Goal: Communication & Community: Answer question/provide support

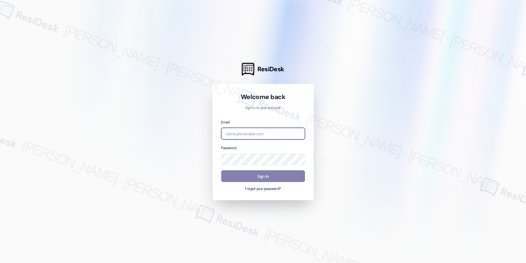
click at [288, 135] on input "email" at bounding box center [263, 134] width 84 height 12
click at [273, 133] on input "email" at bounding box center [263, 134] width 84 height 12
click at [274, 133] on input "email" at bounding box center [263, 134] width 84 height 12
paste input "automated-surveys-asset_living-resen.eight@asset_[DOMAIN_NAME]"
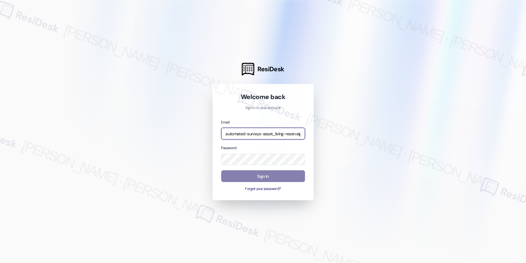
scroll to position [0, 37]
type input "automated-surveys-asset_living-resen.eight@asset_[DOMAIN_NAME]"
click at [420, 81] on div at bounding box center [263, 131] width 526 height 263
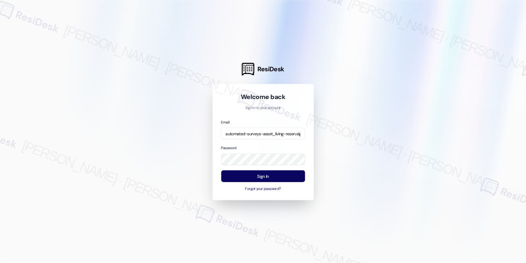
click at [368, 128] on div at bounding box center [263, 131] width 526 height 263
click at [256, 178] on button "Sign In" at bounding box center [263, 176] width 84 height 12
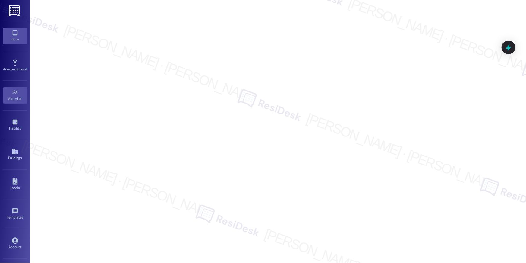
click at [14, 35] on icon at bounding box center [14, 32] width 5 height 5
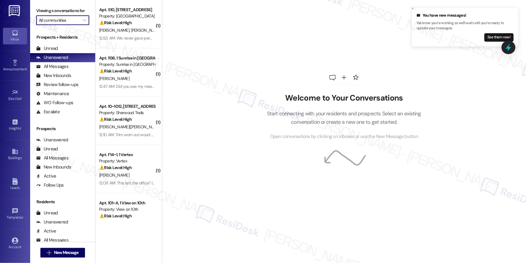
click at [73, 21] on input "All communities" at bounding box center [59, 20] width 41 height 10
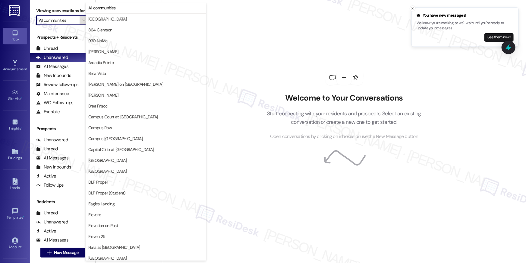
click at [81, 20] on span "" at bounding box center [84, 20] width 6 height 10
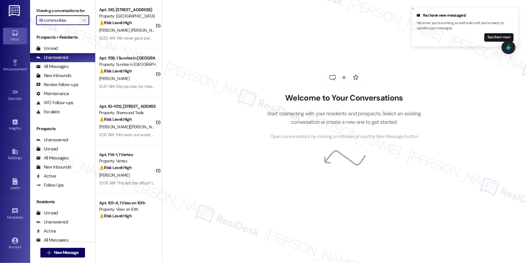
click at [81, 20] on span "" at bounding box center [84, 20] width 6 height 10
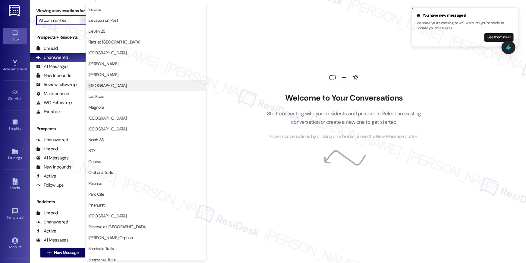
scroll to position [188, 0]
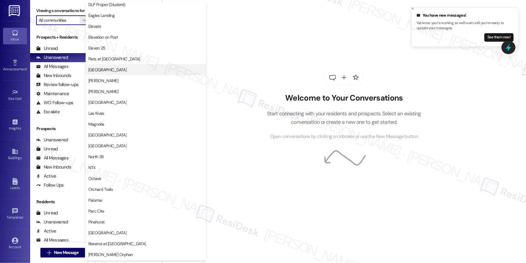
click at [125, 70] on span "[GEOGRAPHIC_DATA]" at bounding box center [145, 70] width 115 height 6
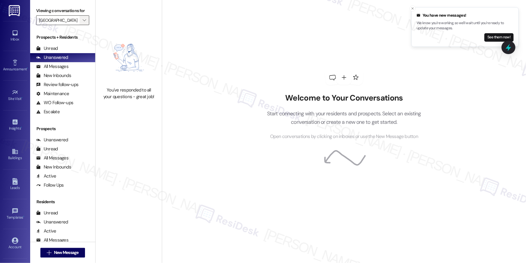
click at [83, 21] on icon "" at bounding box center [84, 20] width 3 height 5
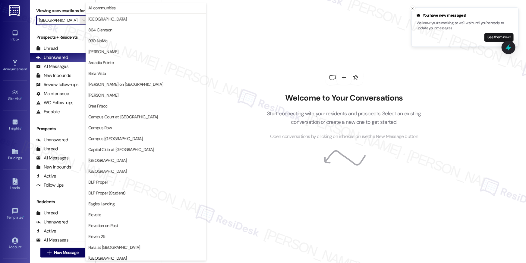
scroll to position [207, 0]
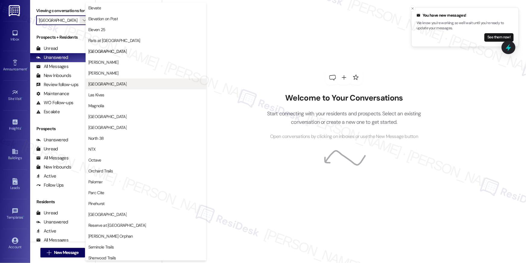
click at [134, 83] on span "[GEOGRAPHIC_DATA]" at bounding box center [145, 84] width 115 height 6
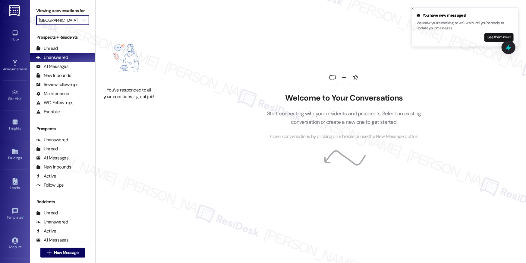
type input "[GEOGRAPHIC_DATA]"
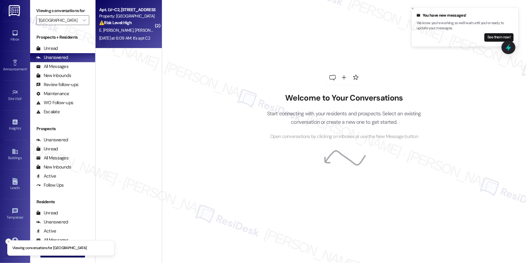
click at [134, 27] on div "E. [PERSON_NAME] [PERSON_NAME] [PERSON_NAME]" at bounding box center [127, 31] width 57 height 8
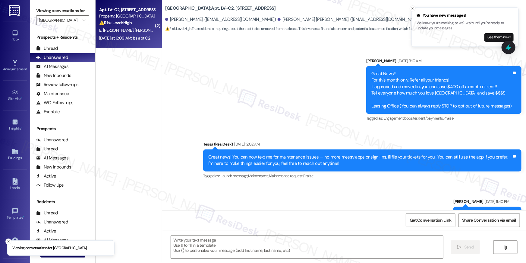
scroll to position [841, 0]
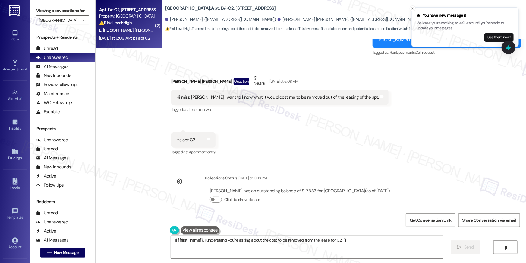
click at [337, 135] on div "Received via SMS [PERSON_NAME] [PERSON_NAME] Question Neutral [DATE] at 6:08 AM…" at bounding box center [344, 111] width 364 height 100
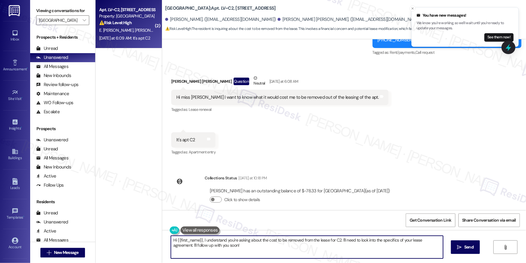
click at [237, 248] on textarea "Hi {{first_name}}, I understand you're asking about the cost to be removed from…" at bounding box center [307, 247] width 272 height 23
click at [241, 247] on textarea "Hi {{first_name}}, I understand you're asking about the cost to be removed from…" at bounding box center [307, 247] width 272 height 23
drag, startPoint x: 330, startPoint y: 240, endPoint x: 335, endPoint y: 243, distance: 6.2
click at [335, 243] on textarea "Hi {{first_name}}, I understand you're asking about the cost to be removed from…" at bounding box center [306, 247] width 272 height 23
click at [325, 239] on textarea "Hi {{first_name}}, I understand you're asking about the cost to be removed from…" at bounding box center [306, 247] width 272 height 23
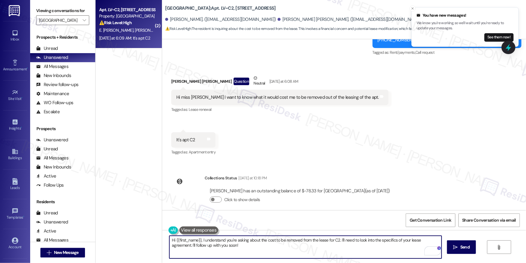
drag, startPoint x: 323, startPoint y: 239, endPoint x: 333, endPoint y: 240, distance: 10.0
click at [333, 240] on textarea "Hi {{first_name}}, I understand you're asking about the cost to be removed from…" at bounding box center [306, 247] width 272 height 23
drag, startPoint x: 335, startPoint y: 240, endPoint x: 328, endPoint y: 241, distance: 7.9
click at [325, 241] on textarea "Hi {{first_name}}, I understand you're asking about the cost to be removed from…" at bounding box center [306, 247] width 272 height 23
drag, startPoint x: 343, startPoint y: 240, endPoint x: 358, endPoint y: 239, distance: 15.7
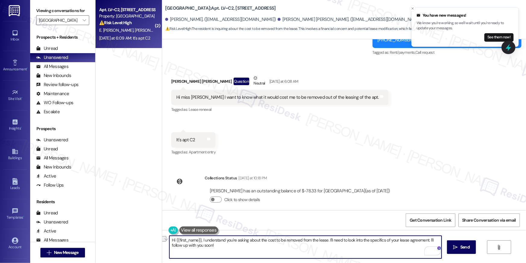
click at [358, 239] on textarea "Hi {{first_name}}, I understand you're asking about the cost to be removed from…" at bounding box center [306, 247] width 272 height 23
click at [274, 245] on textarea "Hi {{first_name}}, I understand you're asking about the cost to be removed from…" at bounding box center [306, 247] width 272 height 23
type textarea "Hi {{first_name}}, I understand you're asking about the cost to be removed from…"
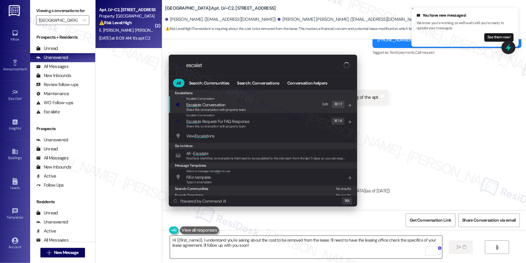
type input "escalate"
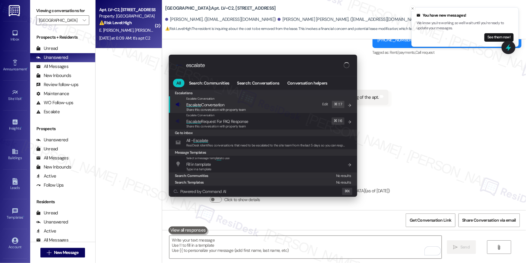
scroll to position [785, 0]
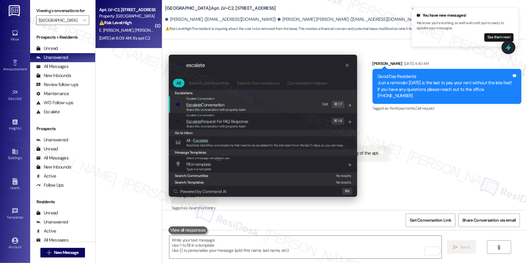
type input "escalate"
click at [234, 109] on span "Share this conversation with property team" at bounding box center [216, 109] width 60 height 4
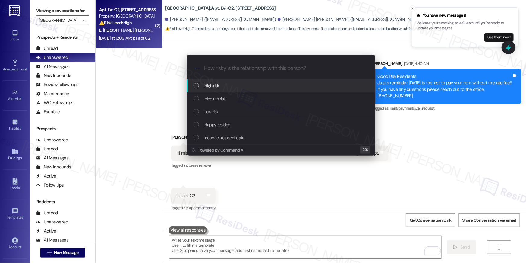
click at [226, 91] on div "High risk" at bounding box center [281, 85] width 189 height 13
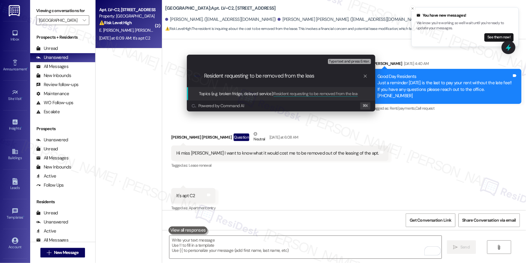
type input "Resident requesting to be removed from the lease"
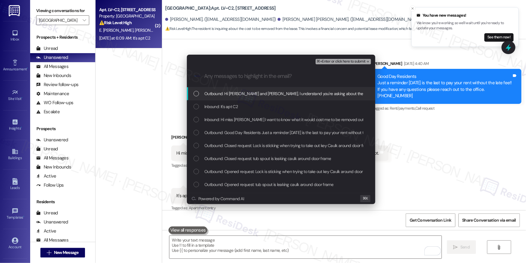
click at [266, 98] on div "Outbound: Hi [PERSON_NAME] and [PERSON_NAME], I understand you're asking about …" at bounding box center [281, 93] width 189 height 13
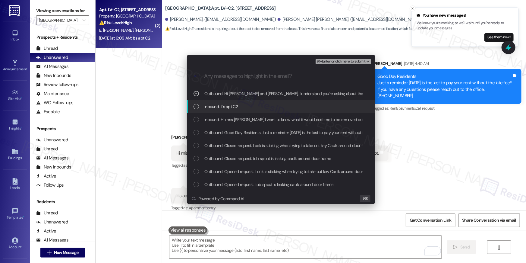
click at [264, 104] on div "Inbound: It's apt C2" at bounding box center [282, 106] width 176 height 7
click at [264, 112] on div "Inbound: It's apt C2" at bounding box center [281, 106] width 189 height 13
drag, startPoint x: 271, startPoint y: 109, endPoint x: 272, endPoint y: 119, distance: 10.1
click at [271, 109] on div "Inbound: It's apt C2" at bounding box center [282, 106] width 176 height 7
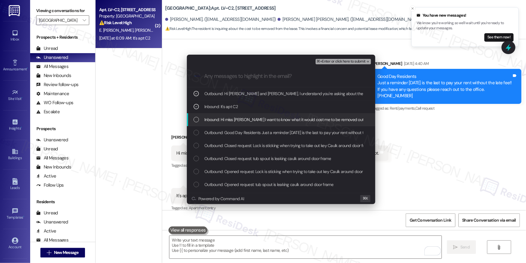
drag, startPoint x: 272, startPoint y: 119, endPoint x: 339, endPoint y: 92, distance: 72.1
click at [273, 119] on span "Inbound: Hi miss [PERSON_NAME] I want to know what it would cost me to be remov…" at bounding box center [306, 119] width 203 height 7
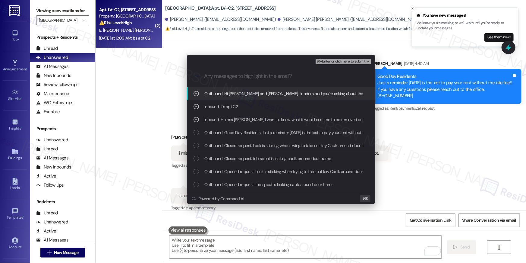
click at [349, 62] on span "⌘+Enter or click here to submit" at bounding box center [341, 61] width 49 height 4
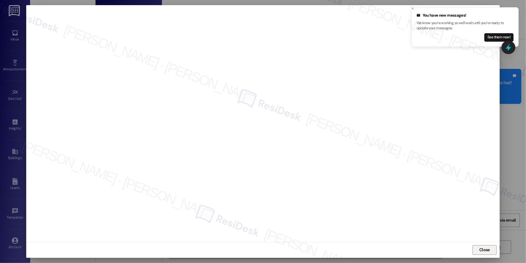
click at [486, 249] on span "Close" at bounding box center [485, 249] width 11 height 6
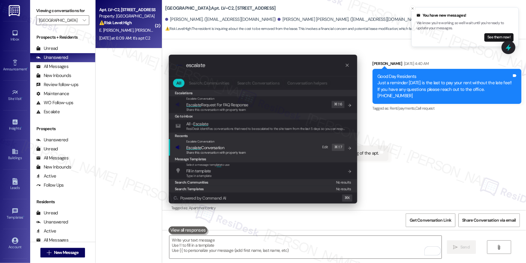
type input "escalate"
click at [217, 147] on span "Escalate Conversation" at bounding box center [205, 147] width 38 height 5
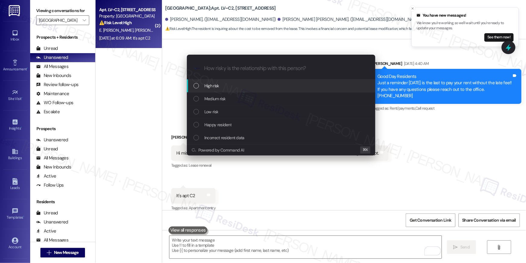
click at [232, 85] on div "High risk" at bounding box center [282, 85] width 176 height 7
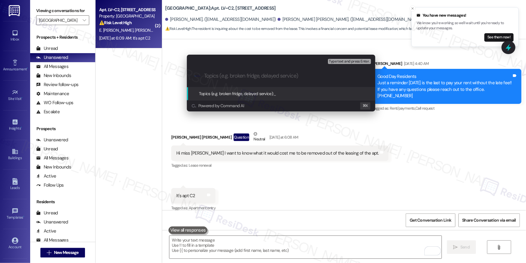
paste input "Resident requesting to be removed from the lease"
type input "Resident requesting to be removed from the lease"
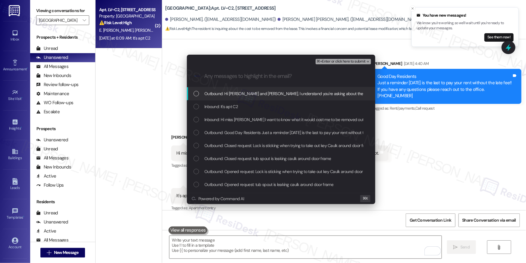
click at [277, 96] on span "Outbound: Hi [PERSON_NAME] and [PERSON_NAME], I understand you're asking about …" at bounding box center [407, 93] width 405 height 7
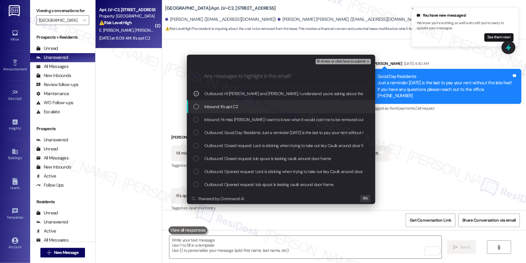
drag, startPoint x: 272, startPoint y: 106, endPoint x: 268, endPoint y: 119, distance: 13.9
click at [272, 106] on div "Inbound: It's apt C2" at bounding box center [282, 106] width 176 height 7
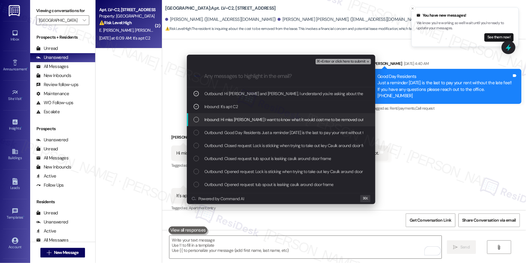
click at [268, 119] on span "Inbound: Hi miss [PERSON_NAME] I want to know what it would cost me to be remov…" at bounding box center [306, 119] width 203 height 7
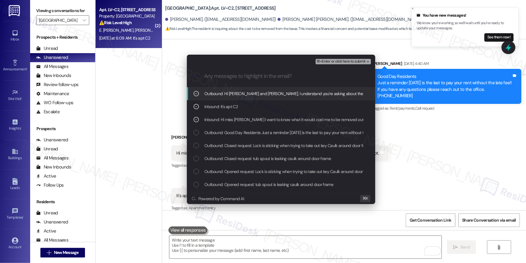
click at [324, 60] on span "⌘+Enter or click here to submit" at bounding box center [341, 61] width 49 height 4
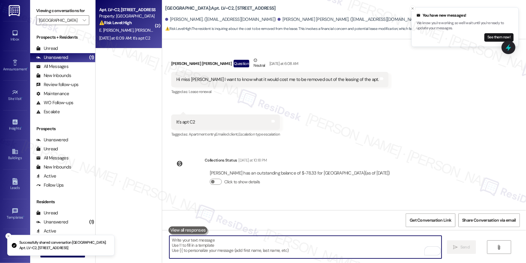
scroll to position [898, 0]
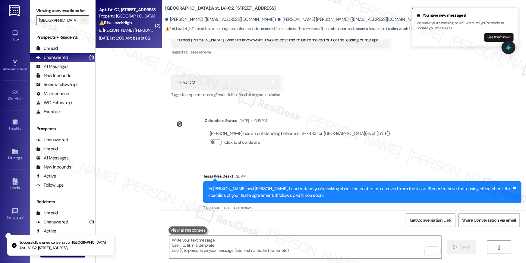
click at [83, 22] on icon "" at bounding box center [84, 20] width 3 height 5
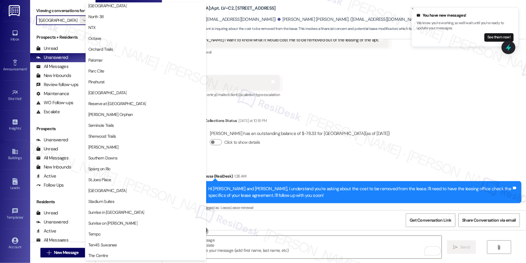
scroll to position [382, 0]
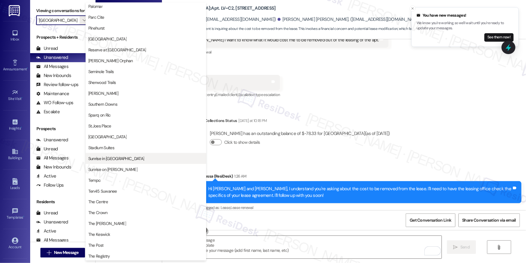
click at [134, 158] on span "Sunrise in [GEOGRAPHIC_DATA]" at bounding box center [145, 158] width 115 height 6
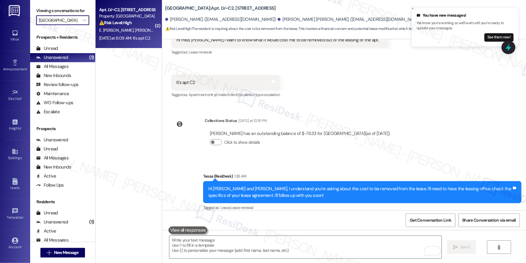
type input "Sunrise in [GEOGRAPHIC_DATA]"
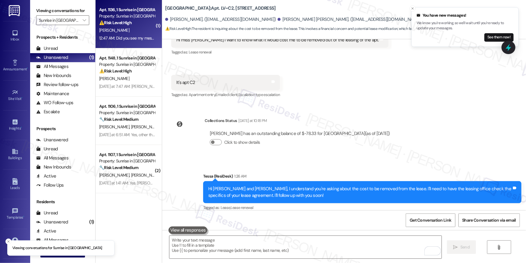
click at [128, 35] on div "12:47 AM: Did you see my message earlier? 12:47 AM: Did you see my message earl…" at bounding box center [136, 37] width 75 height 5
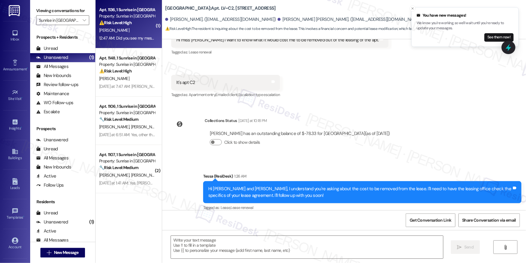
type textarea "Fetching suggested responses. Please feel free to read through the conversation…"
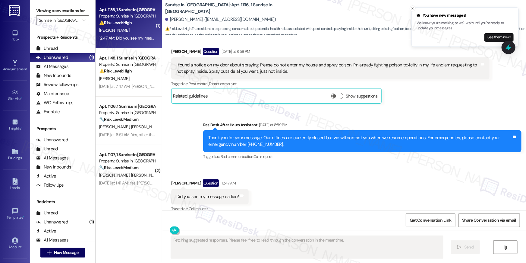
scroll to position [268, 0]
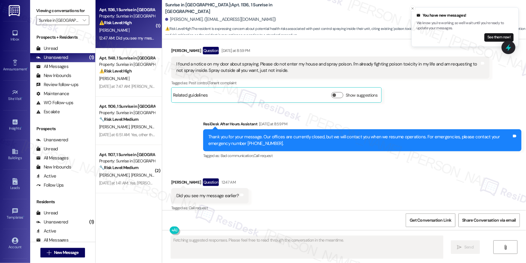
click at [376, 174] on div "Received via SMS [PERSON_NAME] Question 12:47 AM Did you see my message earlier…" at bounding box center [344, 191] width 364 height 52
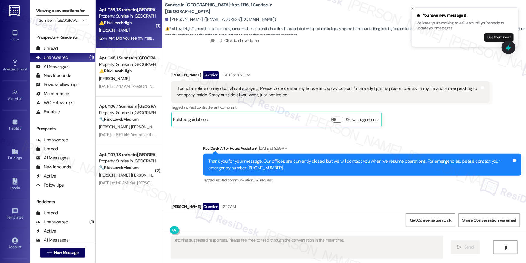
scroll to position [242, 0]
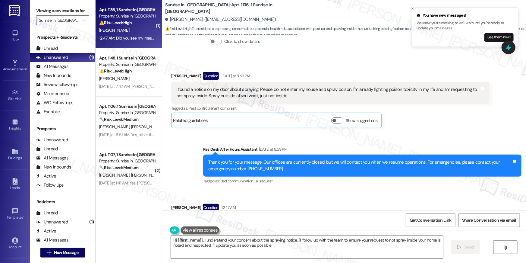
type textarea "Hi {{first_name}}, I understand your concern about the spraying notice. I'll fo…"
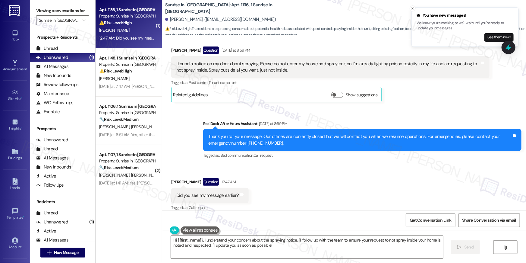
click at [440, 192] on div "Received via SMS [PERSON_NAME] Question 12:47 AM Did you see my message earlier…" at bounding box center [344, 190] width 364 height 52
click at [415, 177] on div "Received via SMS [PERSON_NAME] Question 12:47 AM Did you see my message earlier…" at bounding box center [344, 190] width 364 height 52
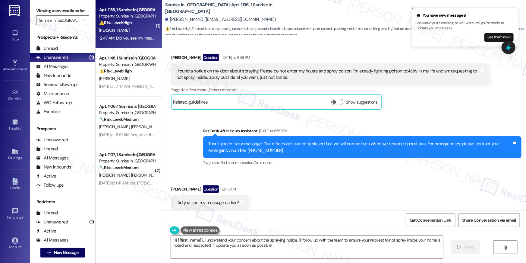
scroll to position [251, 0]
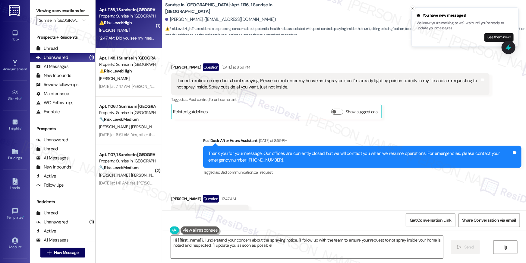
click at [313, 255] on textarea "Hi {{first_name}}, I understand your concern about the spraying notice. I'll fo…" at bounding box center [307, 247] width 272 height 23
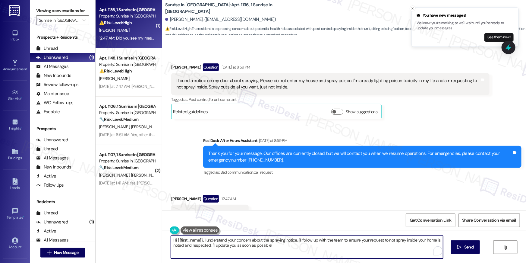
click at [313, 255] on textarea "Hi {{first_name}}, I understand your concern about the spraying notice. I'll fo…" at bounding box center [307, 247] width 272 height 23
click at [312, 254] on textarea "Hi {{first_name}}, I understand your concern about the spraying notice. I'll fo…" at bounding box center [307, 247] width 272 height 23
drag, startPoint x: 293, startPoint y: 252, endPoint x: 205, endPoint y: 243, distance: 88.3
click at [205, 243] on textarea "Hi {{first_name}}, I understand your concern about the spraying notice. I'll fo…" at bounding box center [306, 247] width 272 height 23
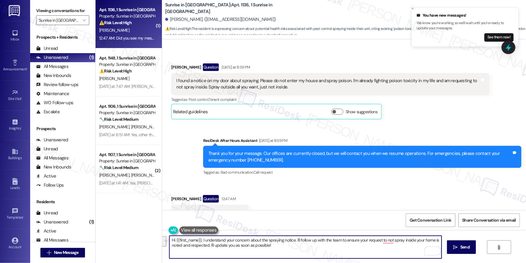
click at [206, 242] on textarea "Hi {{first_name}}, I understand your concern about the spraying notice. I'll fo…" at bounding box center [306, 247] width 272 height 23
click at [306, 247] on textarea "Hi {{first_name}}, I understand your concern about the spraying notice. I'll fo…" at bounding box center [306, 247] width 272 height 23
click at [293, 241] on textarea "Hi {{first_name}}, I understand your concern about the spraying notice. I'll fo…" at bounding box center [306, 247] width 272 height 23
click at [293, 244] on textarea "Hi {{first_name}}, I understand your concern about the spraying notice. I'll fo…" at bounding box center [306, 247] width 272 height 23
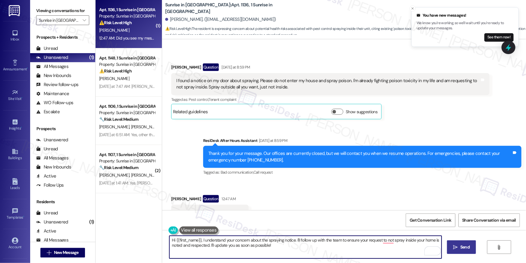
click at [454, 247] on icon "" at bounding box center [456, 247] width 5 height 5
click at [398, 253] on textarea "Hi {{first_name}}, I understand your concern about the spraying notice. I'll fo…" at bounding box center [306, 247] width 272 height 23
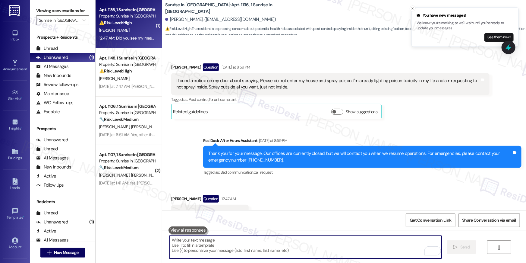
scroll to position [268, 0]
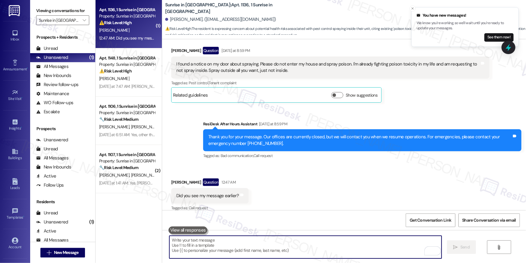
click at [366, 251] on textarea "To enrich screen reader interactions, please activate Accessibility in Grammarl…" at bounding box center [306, 247] width 272 height 23
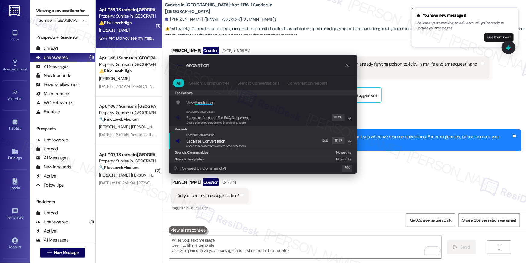
type input "escalation"
click at [256, 143] on div "Escalate Conversation Escalate Conversation Share this conversation with proper…" at bounding box center [264, 140] width 176 height 16
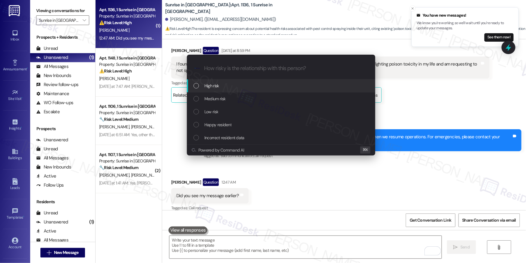
click at [220, 88] on div "High risk" at bounding box center [282, 85] width 176 height 7
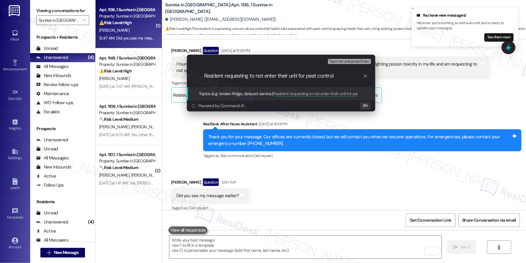
type input "Resident requesting to not enter their unit for pest control"
click at [201, 75] on div ".cls-1{fill:#0a055f;}.cls-2{fill:#0cc4c4;} resideskLogoBlueOrange Resident requ…" at bounding box center [281, 75] width 189 height 21
click at [204, 77] on div ".cls-1{fill:#0a055f;}.cls-2{fill:#0cc4c4;} resideskLogoBlueOrange Resident requ…" at bounding box center [281, 75] width 189 height 21
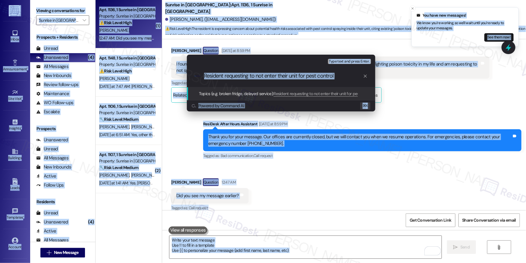
copy body "Lor ipsu dol sitametc! Ad elit sed'do eiusmod, te in'ut labo etdol mag'al enima…"
click at [326, 77] on input "Resident requesting to not enter their unit for pest control" at bounding box center [283, 76] width 159 height 6
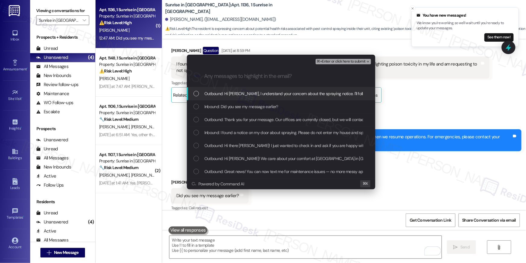
click at [317, 94] on span "Outbound: Hi [PERSON_NAME], I understand your concern about the spraying notice…" at bounding box center [401, 93] width 392 height 7
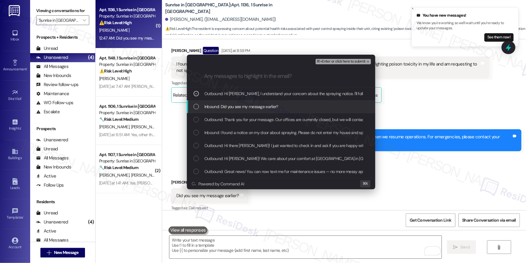
drag, startPoint x: 298, startPoint y: 108, endPoint x: 298, endPoint y: 118, distance: 10.6
click at [298, 108] on div "Inbound: Did you see my message earlier?" at bounding box center [282, 106] width 176 height 7
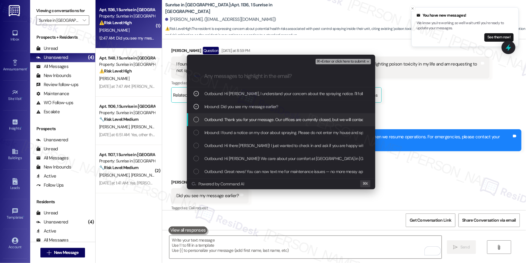
click at [297, 125] on div "Outbound: Thank you for your message. Our offices are currently closed, but we …" at bounding box center [281, 119] width 189 height 13
drag, startPoint x: 296, startPoint y: 123, endPoint x: 292, endPoint y: 108, distance: 15.8
click at [296, 123] on div "Outbound: Thank you for your message. Our offices are currently closed, but we …" at bounding box center [281, 119] width 189 height 13
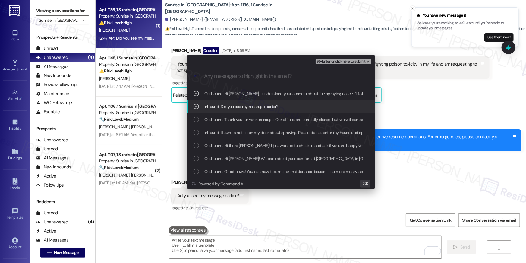
click at [292, 107] on div "Inbound: Did you see my message earlier?" at bounding box center [282, 106] width 176 height 7
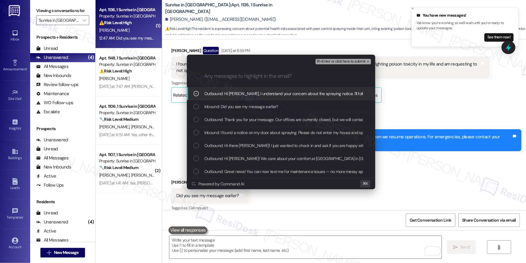
click at [299, 96] on span "Outbound: Hi [PERSON_NAME], I understand your concern about the spraying notice…" at bounding box center [401, 93] width 392 height 7
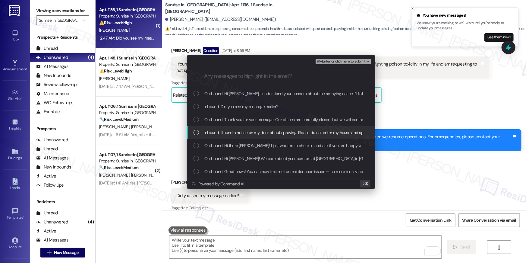
click at [291, 137] on div "Inbound: I found a notice on my door about spraying. Please do not enter my hou…" at bounding box center [281, 132] width 189 height 13
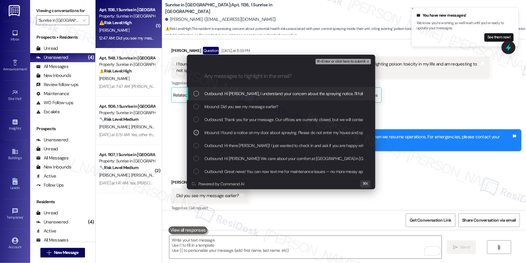
click at [346, 62] on span "⌘+Enter or click here to submit" at bounding box center [341, 61] width 49 height 4
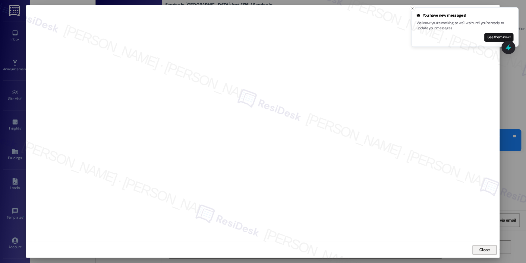
click at [486, 248] on span "Close" at bounding box center [485, 249] width 11 height 6
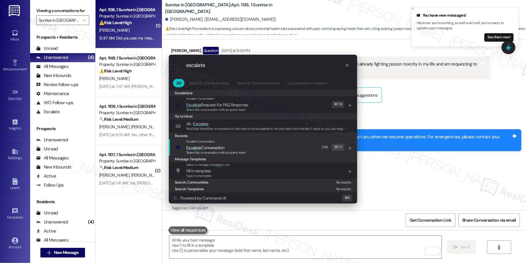
type input "escalate"
click at [240, 153] on span "Share this conversation with property team" at bounding box center [216, 152] width 60 height 4
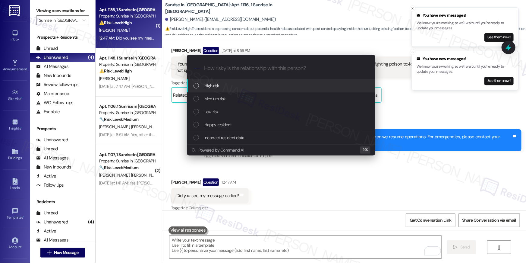
click at [233, 88] on div "High risk" at bounding box center [282, 85] width 176 height 7
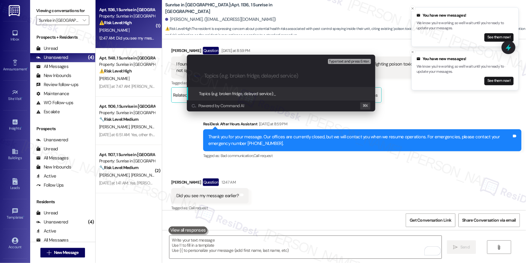
paste input "Resident requesting to not enter their unit for pest control"
type input "Resident requesting to not enter their unit for pest control"
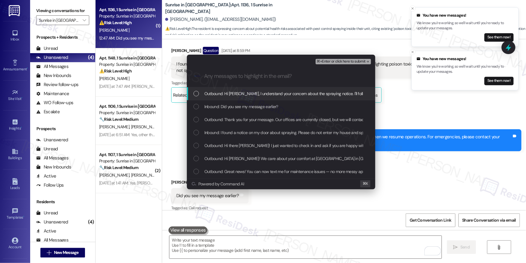
click at [195, 93] on div "List of options" at bounding box center [196, 93] width 5 height 5
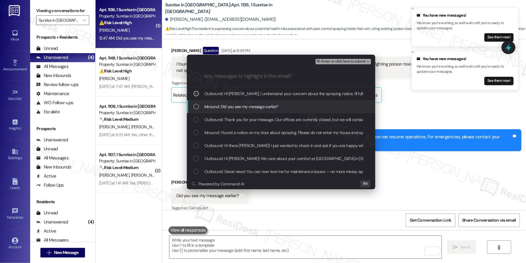
click at [196, 106] on div "List of options" at bounding box center [196, 106] width 5 height 5
click at [197, 107] on icon "List of options" at bounding box center [196, 106] width 4 height 4
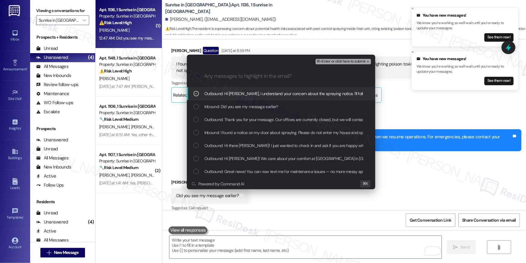
click at [196, 97] on div "Outbound: Hi [PERSON_NAME], I understand your concern about the spraying notice…" at bounding box center [281, 93] width 189 height 13
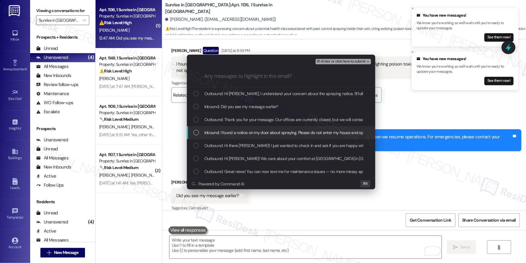
click at [197, 130] on div "List of options" at bounding box center [196, 132] width 5 height 5
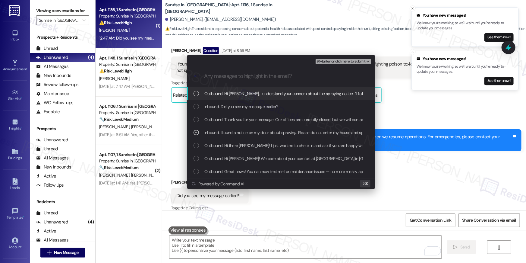
click at [351, 62] on span "⌘+Enter or click here to submit" at bounding box center [341, 61] width 49 height 4
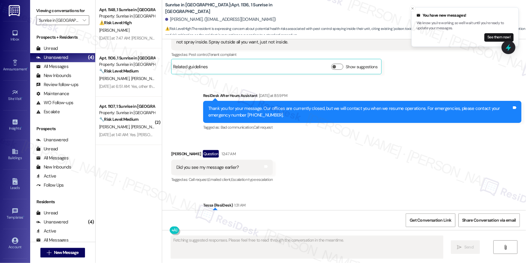
scroll to position [325, 0]
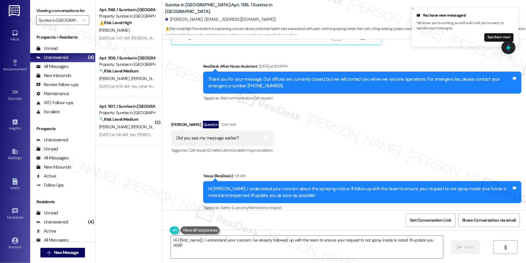
type textarea "Hi {{first_name}}, I understand your concern. I've already followed up with the…"
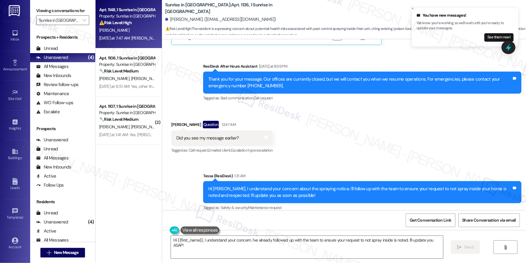
click at [122, 27] on div "[PERSON_NAME]" at bounding box center [127, 31] width 57 height 8
type textarea "Fetching suggested responses. Please feel free to read through the conversation…"
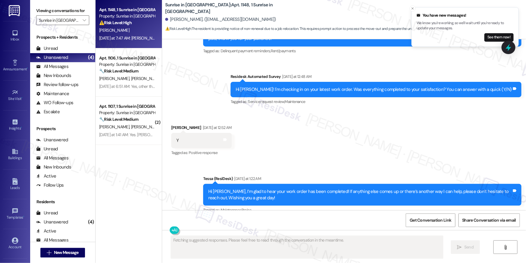
scroll to position [778, 0]
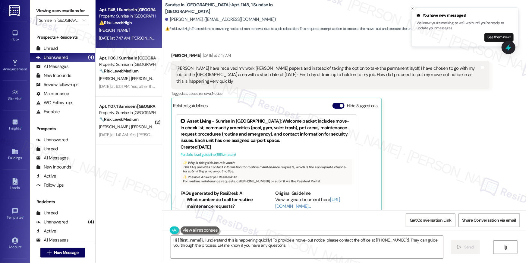
type textarea "Hi {{first_name}}, I understand this is happening quickly! To provide a move-ou…"
click at [274, 247] on textarea "Hi {{first_name}}, I understand this is happening quickly! To provide a move-ou…" at bounding box center [307, 247] width 272 height 23
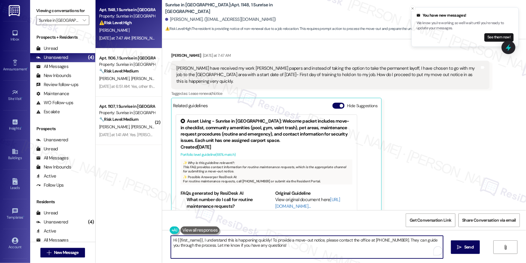
click at [288, 247] on textarea "Hi {{first_name}}, I understand this is happening quickly! To provide a move-ou…" at bounding box center [307, 247] width 272 height 23
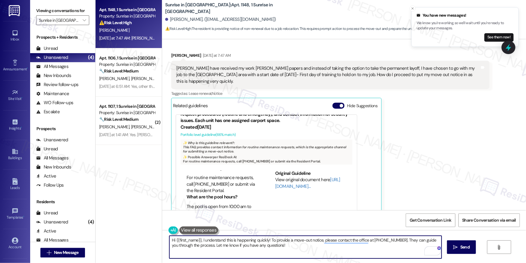
scroll to position [18, 0]
click at [366, 251] on textarea "Hi {{first_name}}, I understand this is happening quickly! To provide a move-ou…" at bounding box center [306, 247] width 272 height 23
click at [468, 247] on span "Send" at bounding box center [465, 247] width 9 height 6
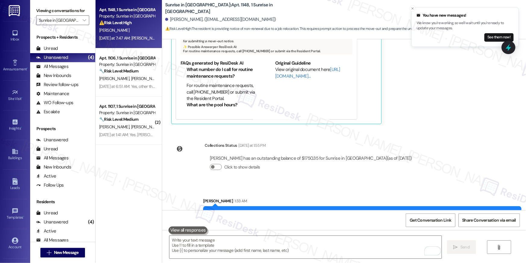
scroll to position [881, 0]
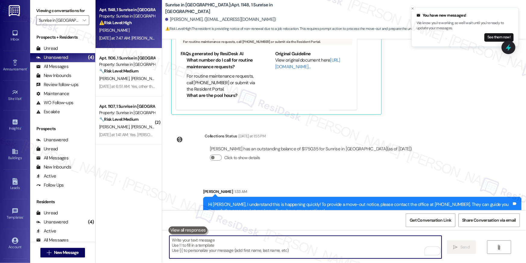
click at [357, 245] on textarea "To enrich screen reader interactions, please activate Accessibility in Grammarl…" at bounding box center [306, 247] width 272 height 23
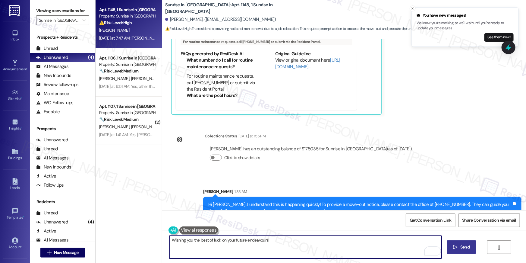
type textarea "Wishing you the best of luck on your future endeavours!"
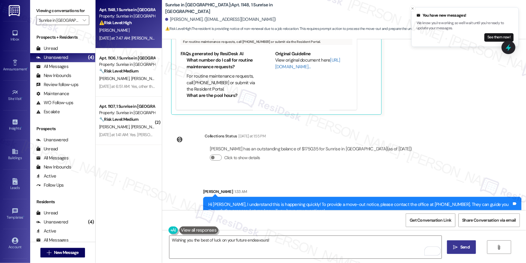
click at [204, 229] on button at bounding box center [198, 230] width 39 height 8
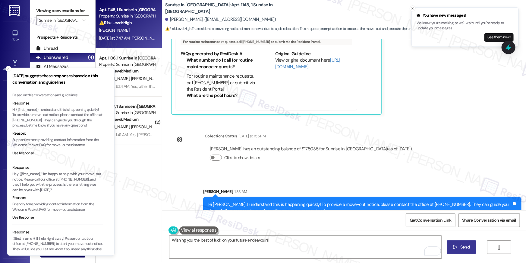
click at [136, 209] on div "Apt. 1148, 1 Sunrise in [GEOGRAPHIC_DATA] Property: Sunrise in [GEOGRAPHIC_DATA…" at bounding box center [129, 110] width 66 height 220
click at [11, 71] on li "[DATE] suggests these responses based on this conversation and guidelines Based…" at bounding box center [60, 162] width 107 height 188
click at [9, 70] on icon "Close toast" at bounding box center [9, 69] width 4 height 4
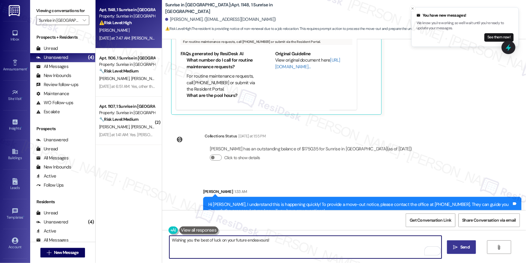
click at [228, 246] on textarea "Wishing you the best of luck on your future endeavours!" at bounding box center [306, 247] width 272 height 23
click at [461, 251] on button " Send" at bounding box center [461, 247] width 29 height 14
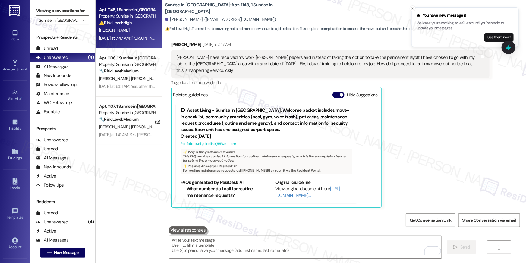
scroll to position [778, 0]
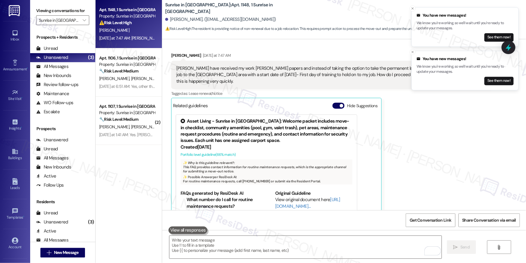
click at [404, 156] on div "[PERSON_NAME] [DATE] at 7:47 AM [PERSON_NAME] have received my work [PERSON_NAM…" at bounding box center [330, 135] width 319 height 166
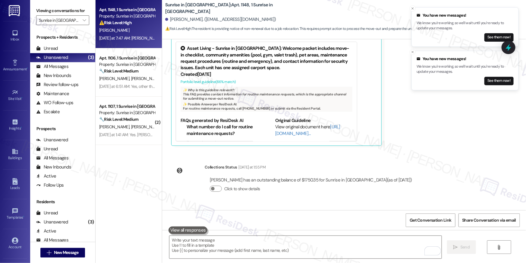
scroll to position [923, 0]
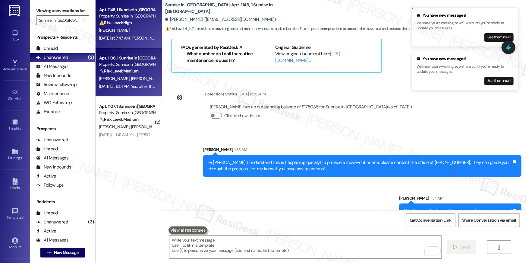
click at [137, 77] on div "[PERSON_NAME] [PERSON_NAME]" at bounding box center [127, 79] width 57 height 8
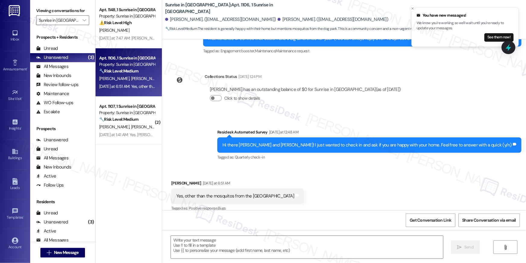
scroll to position [84, 0]
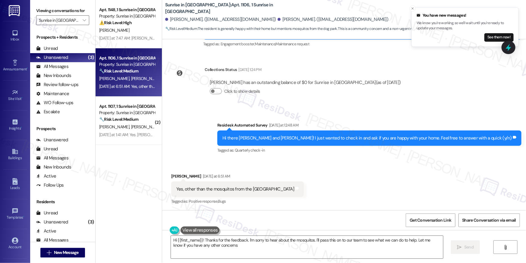
type textarea "Hi {{first_name}}! Thanks for the feedback. I'm sorry to hear about the mosquit…"
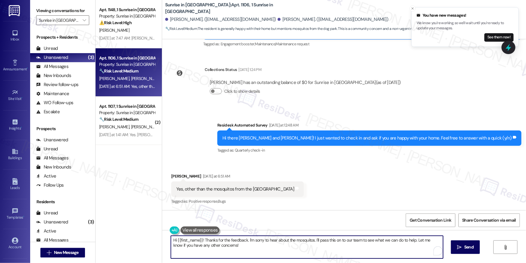
click at [269, 251] on textarea "Hi {{first_name}}! Thanks for the feedback. I'm sorry to hear about the mosquit…" at bounding box center [307, 247] width 272 height 23
click at [349, 249] on textarea "Hi {{first_name}}! Thanks for the feedback. I'm sorry to hear about the mosquit…" at bounding box center [307, 247] width 272 height 23
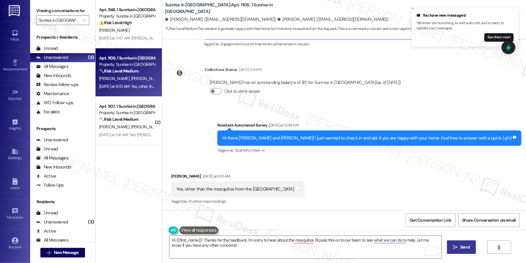
click at [451, 246] on button " Send" at bounding box center [461, 247] width 29 height 14
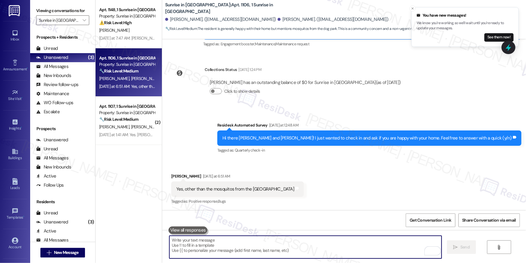
drag, startPoint x: 268, startPoint y: 246, endPoint x: 281, endPoint y: 231, distance: 19.3
click at [268, 246] on textarea "To enrich screen reader interactions, please activate Accessibility in Grammarl…" at bounding box center [306, 247] width 272 height 23
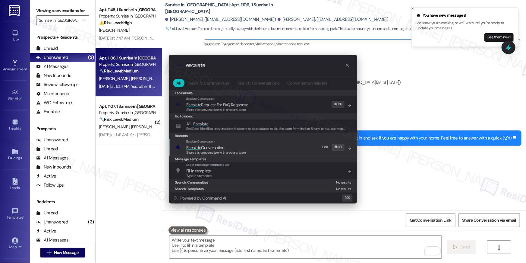
type input "escalate"
click at [212, 149] on span "Escalate Conversation" at bounding box center [205, 147] width 38 height 5
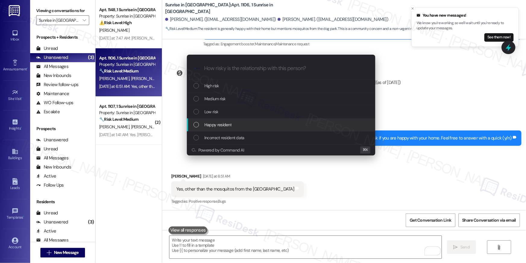
click at [217, 124] on div "High risk Medium risk Low risk Happy resident Incorrect resident data" at bounding box center [281, 111] width 189 height 65
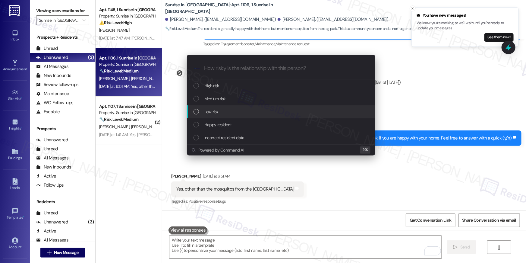
click at [218, 113] on span "Low risk" at bounding box center [212, 111] width 14 height 7
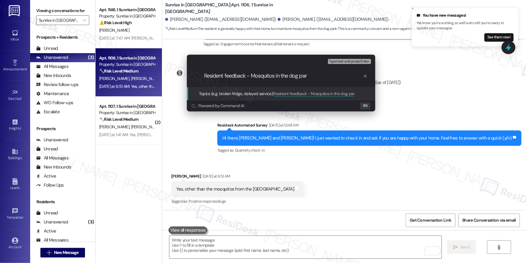
type input "Resident feedback - Mosquitos in the [GEOGRAPHIC_DATA]"
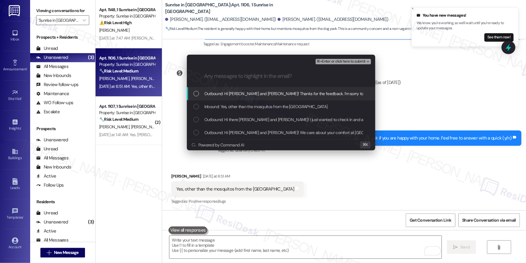
drag, startPoint x: 193, startPoint y: 97, endPoint x: 196, endPoint y: 107, distance: 10.6
click at [193, 97] on div "Outbound: Hi [PERSON_NAME] and [PERSON_NAME]! Thanks for the feedback. I'm sorr…" at bounding box center [281, 93] width 189 height 13
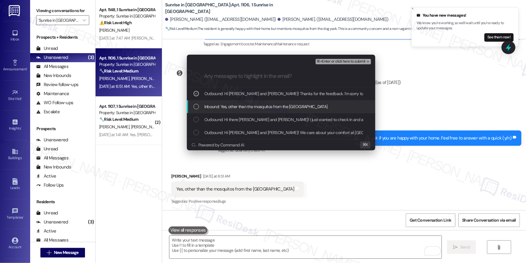
drag, startPoint x: 196, startPoint y: 107, endPoint x: 195, endPoint y: 121, distance: 13.6
click at [196, 111] on div "Inbound: Yes, other than the mosquitos from the [GEOGRAPHIC_DATA]" at bounding box center [281, 106] width 189 height 13
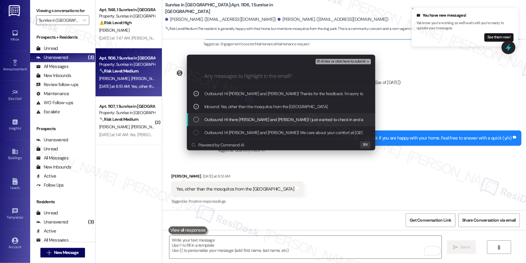
click at [195, 122] on div "List of options" at bounding box center [196, 119] width 5 height 5
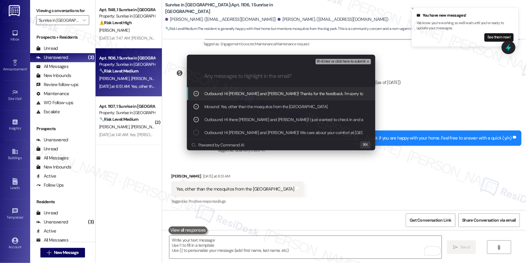
click at [330, 62] on span "⌘+Enter or click here to submit" at bounding box center [341, 61] width 49 height 4
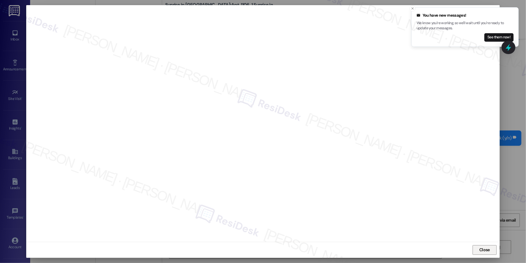
click at [478, 249] on button "Close" at bounding box center [485, 250] width 24 height 10
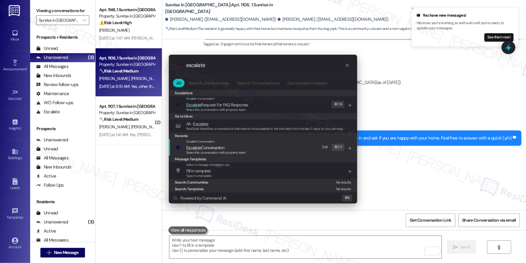
type input "escalate"
click at [197, 148] on span "Escalate" at bounding box center [193, 147] width 15 height 5
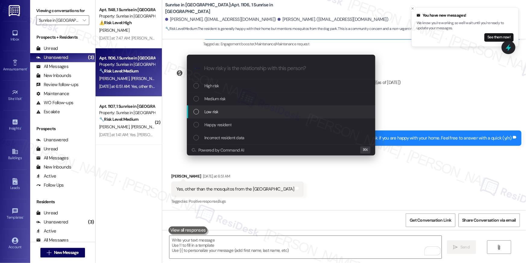
click at [212, 112] on span "Low risk" at bounding box center [212, 111] width 14 height 7
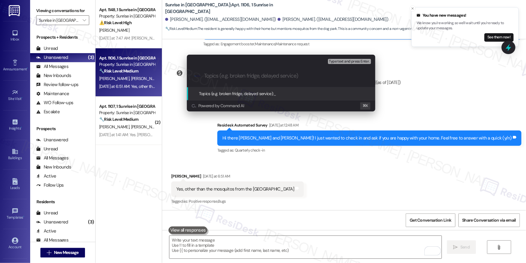
paste input "Resident feedback - Mosquitos in the [GEOGRAPHIC_DATA]"
type input "Resident feedback - Mosquitos in the [GEOGRAPHIC_DATA]"
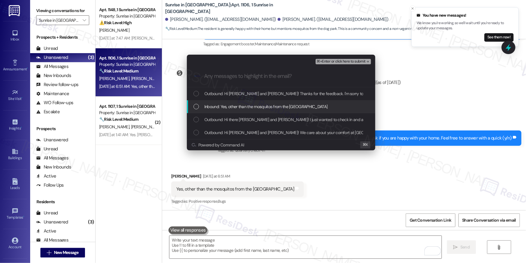
click at [276, 100] on div "Inbound: Yes, other than the mosquitos from the [GEOGRAPHIC_DATA]" at bounding box center [281, 106] width 189 height 13
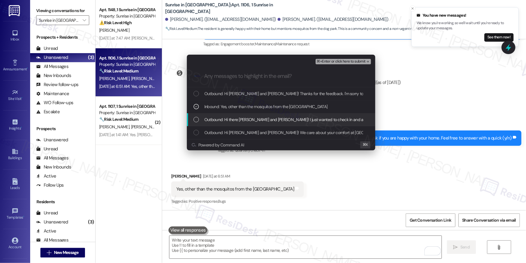
drag, startPoint x: 271, startPoint y: 118, endPoint x: 325, endPoint y: 82, distance: 64.9
click at [271, 118] on span "Outbound: Hi there [PERSON_NAME] and [PERSON_NAME]! I just wanted to check in a…" at bounding box center [348, 119] width 286 height 7
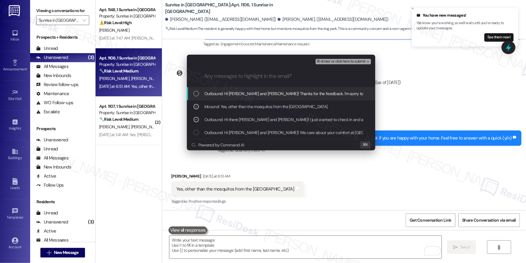
click at [340, 63] on span "⌘+Enter or click here to submit" at bounding box center [341, 61] width 49 height 4
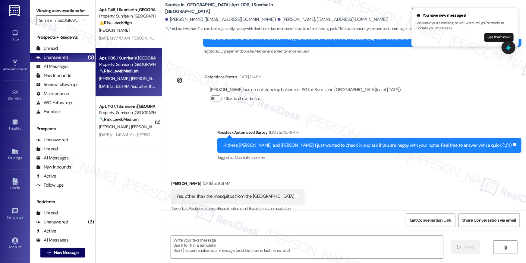
type textarea "Fetching suggested responses. Please feel free to read through the conversation…"
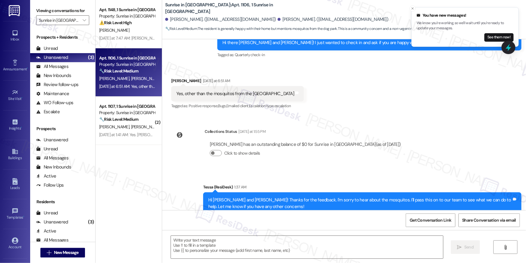
scroll to position [197, 0]
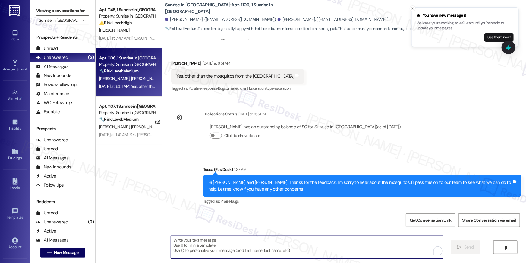
click at [255, 243] on textarea "To enrich screen reader interactions, please activate Accessibility in Grammarl…" at bounding box center [307, 247] width 272 height 23
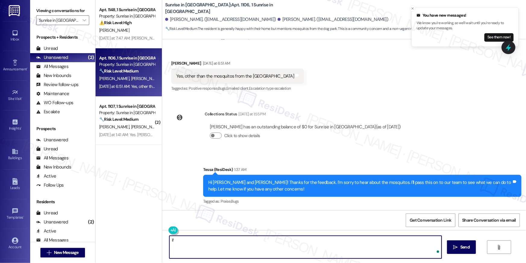
type textarea "i"
type textarea "Please feel free to reach out anytime if you have additional feedback, [PERSON_…"
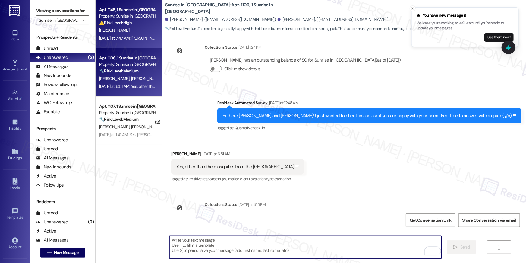
scroll to position [84, 0]
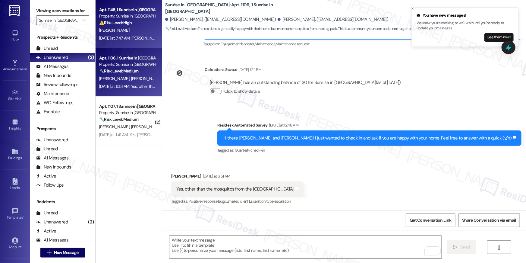
click at [124, 20] on strong "⚠️ Risk Level: High" at bounding box center [115, 22] width 33 height 5
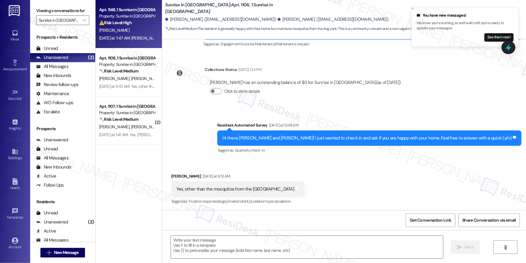
type textarea "Fetching suggested responses. Please feel free to read through the conversation…"
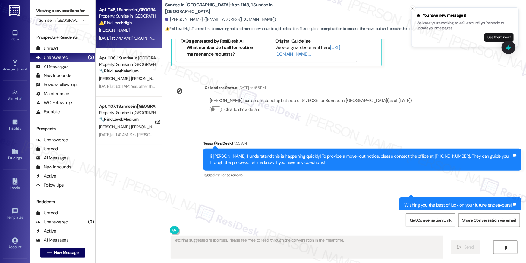
scroll to position [933, 0]
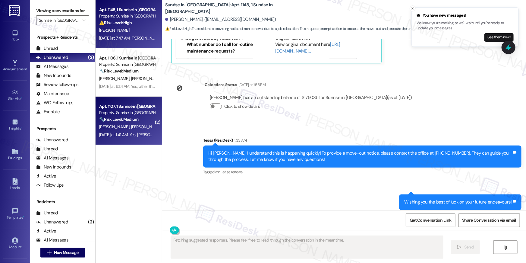
click at [134, 119] on strong "🔧 Risk Level: Medium" at bounding box center [118, 118] width 39 height 5
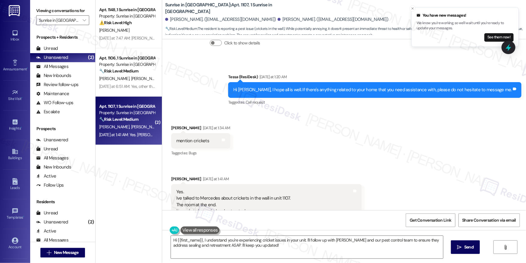
scroll to position [862, 0]
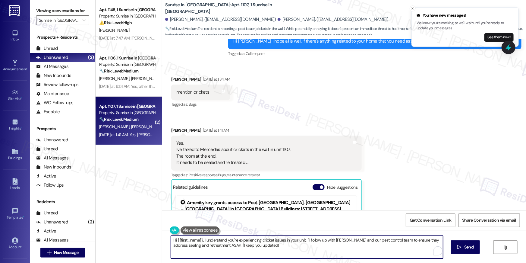
click at [232, 254] on textarea "Hi {{first_name}}, I understand you're experiencing cricket issues in your unit…" at bounding box center [307, 247] width 272 height 23
click at [265, 247] on textarea "Hi {{first_name}}, I understand you're experiencing cricket issues in your unit…" at bounding box center [307, 247] width 272 height 23
drag, startPoint x: 267, startPoint y: 246, endPoint x: 303, endPoint y: 242, distance: 36.1
click at [303, 242] on textarea "Hi {{first_name}}, I understand you're experiencing cricket issues in your unit…" at bounding box center [306, 247] width 272 height 23
type textarea "Hi {{first_name}}, I understand you're experiencing cricket issues in your unit…"
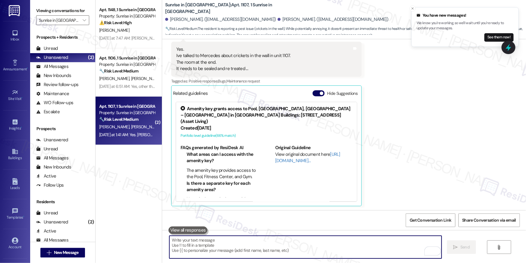
scroll to position [956, 0]
